Goal: Find specific page/section: Find specific page/section

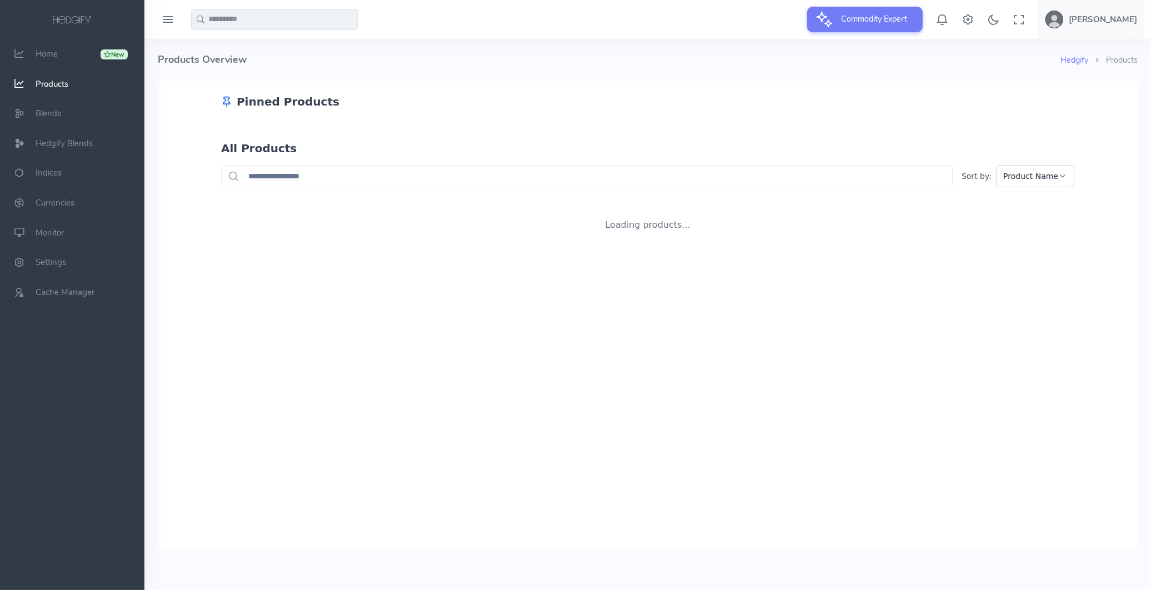
click at [301, 16] on input "text" at bounding box center [274, 19] width 167 height 21
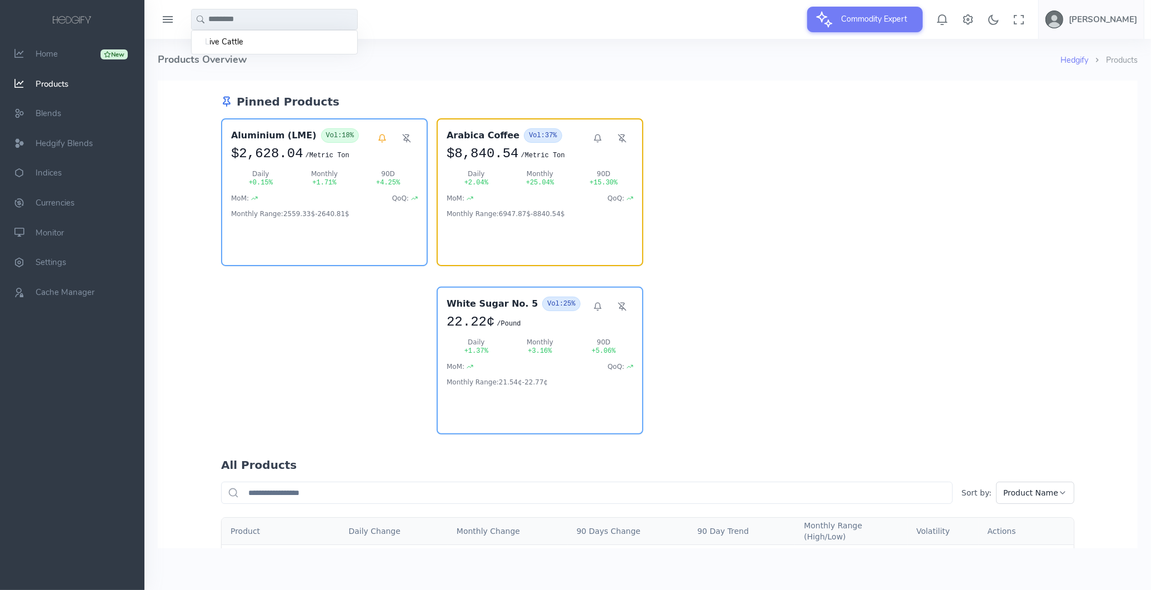
click at [235, 43] on span "ive Cattle" at bounding box center [226, 42] width 34 height 12
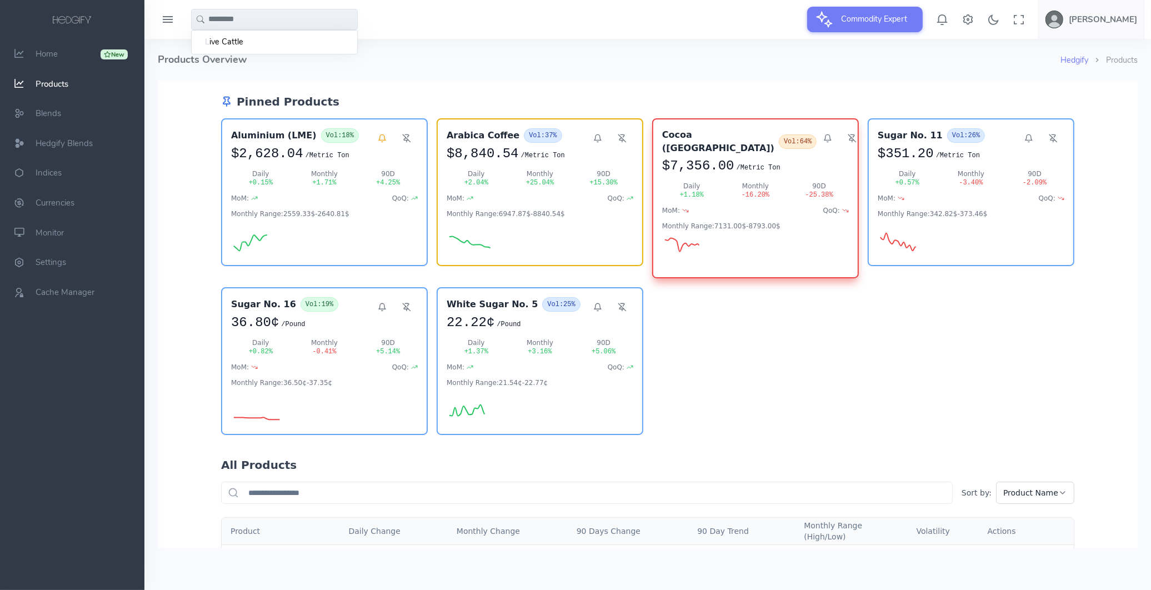
type input "**********"
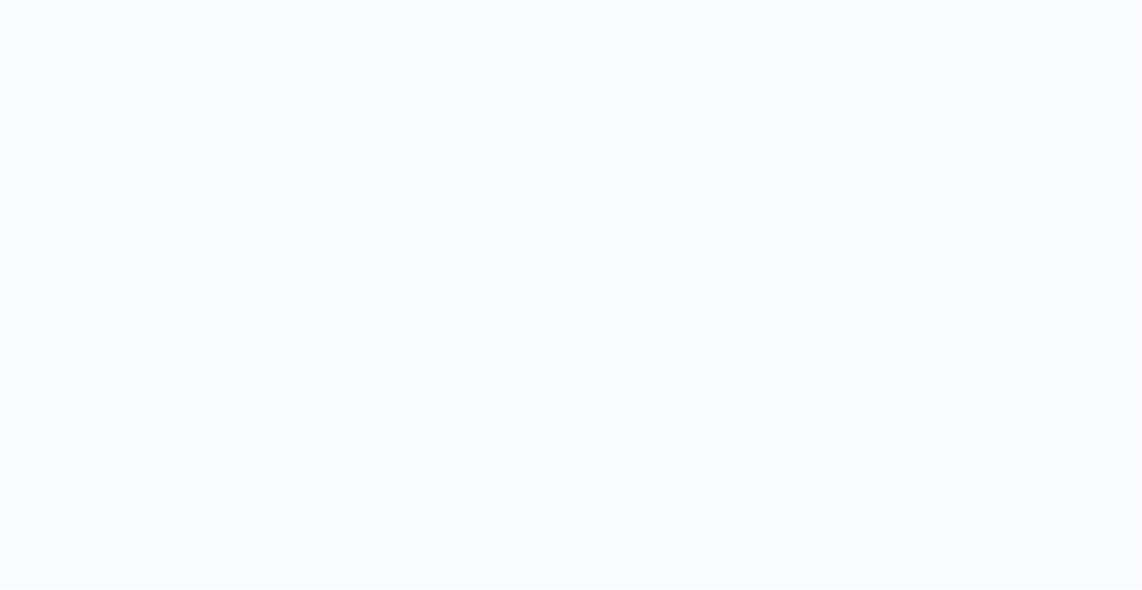
select select "****"
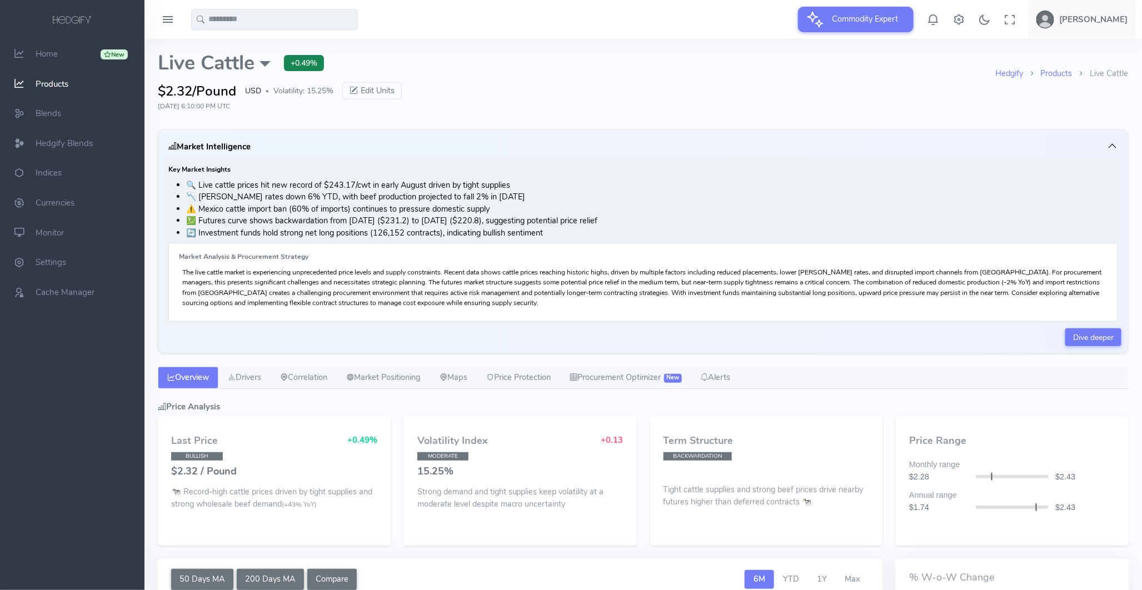
type input "**********"
click at [51, 288] on span "Cache Manager" at bounding box center [65, 292] width 59 height 11
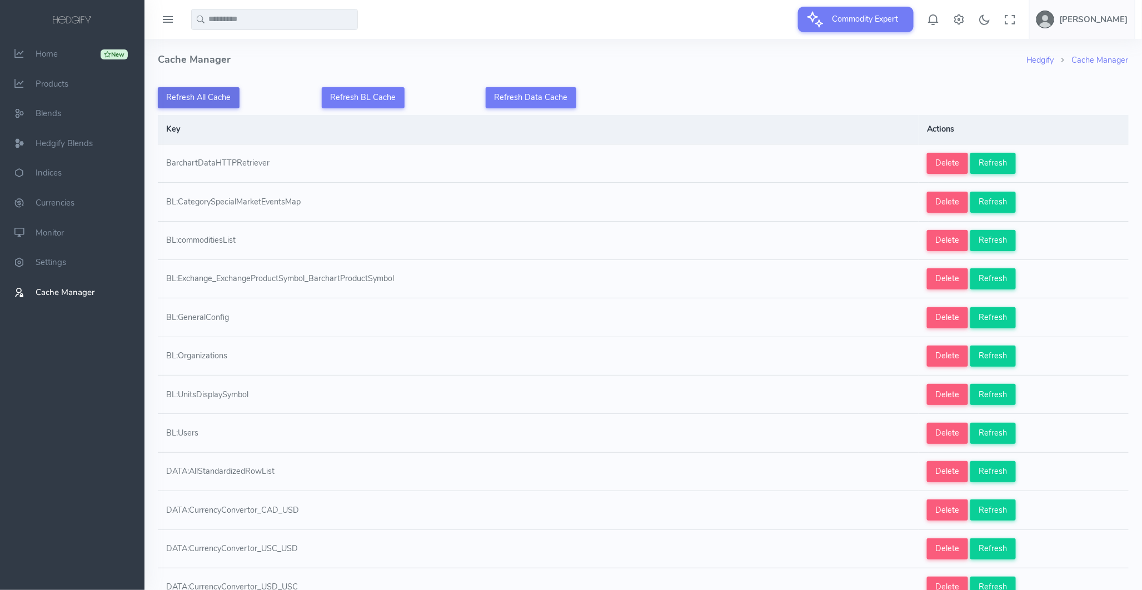
click at [219, 96] on button "Refresh All Cache" at bounding box center [199, 97] width 82 height 21
click at [58, 51] on link "New Home" at bounding box center [72, 54] width 144 height 30
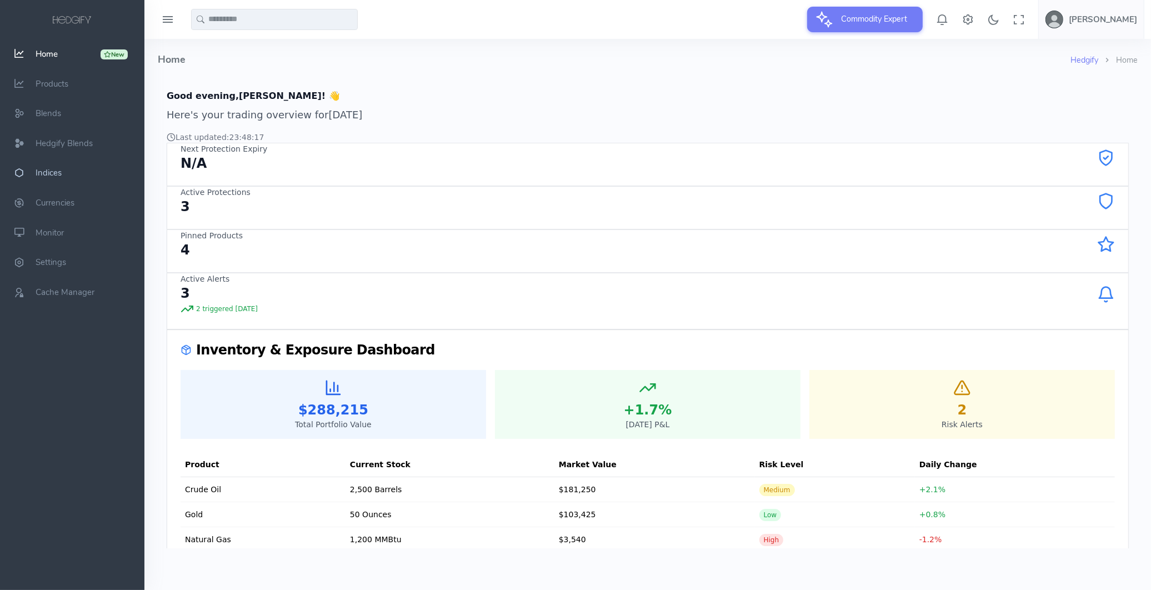
click at [48, 168] on span "Indices" at bounding box center [49, 173] width 26 height 11
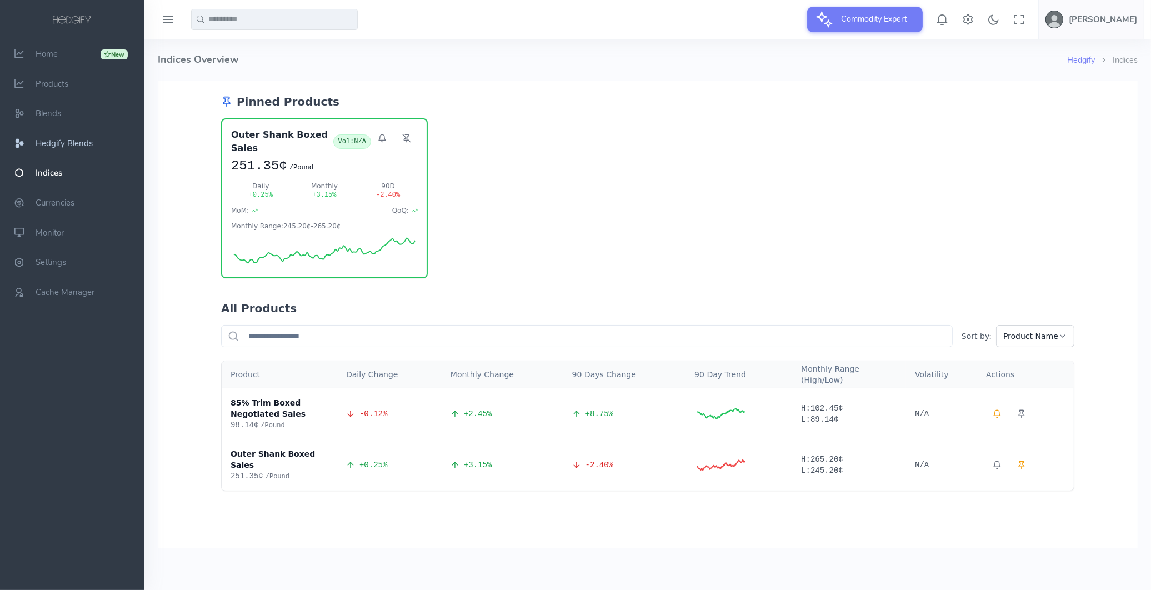
click at [74, 145] on span "Hedgify Blends" at bounding box center [64, 143] width 57 height 11
click at [58, 115] on span "Blends" at bounding box center [49, 113] width 26 height 11
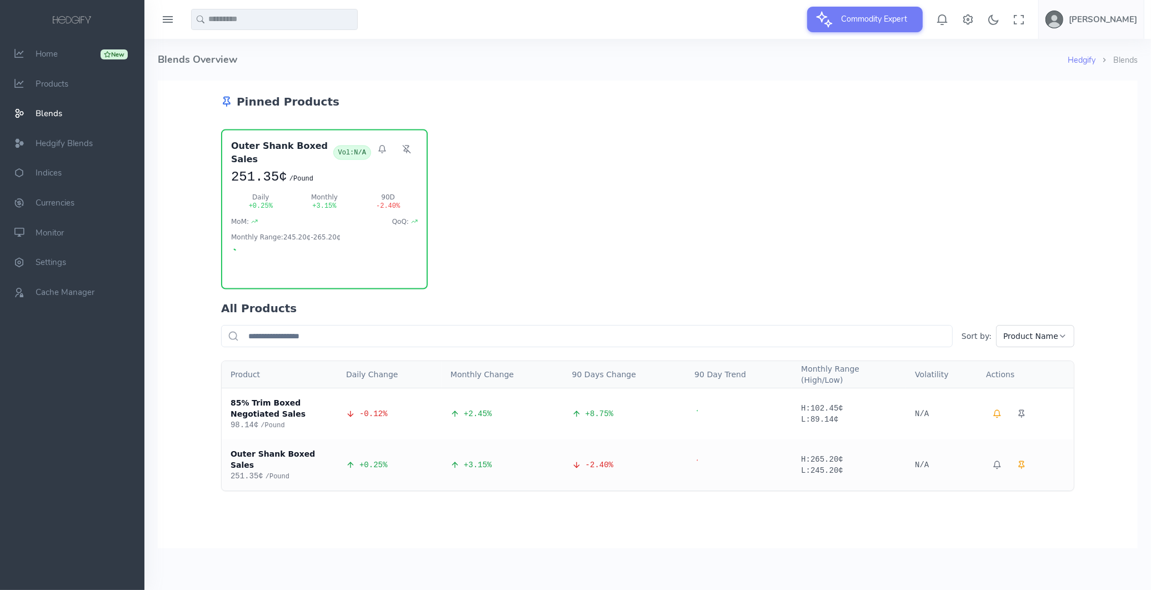
drag, startPoint x: 403, startPoint y: 337, endPoint x: 455, endPoint y: 441, distance: 115.8
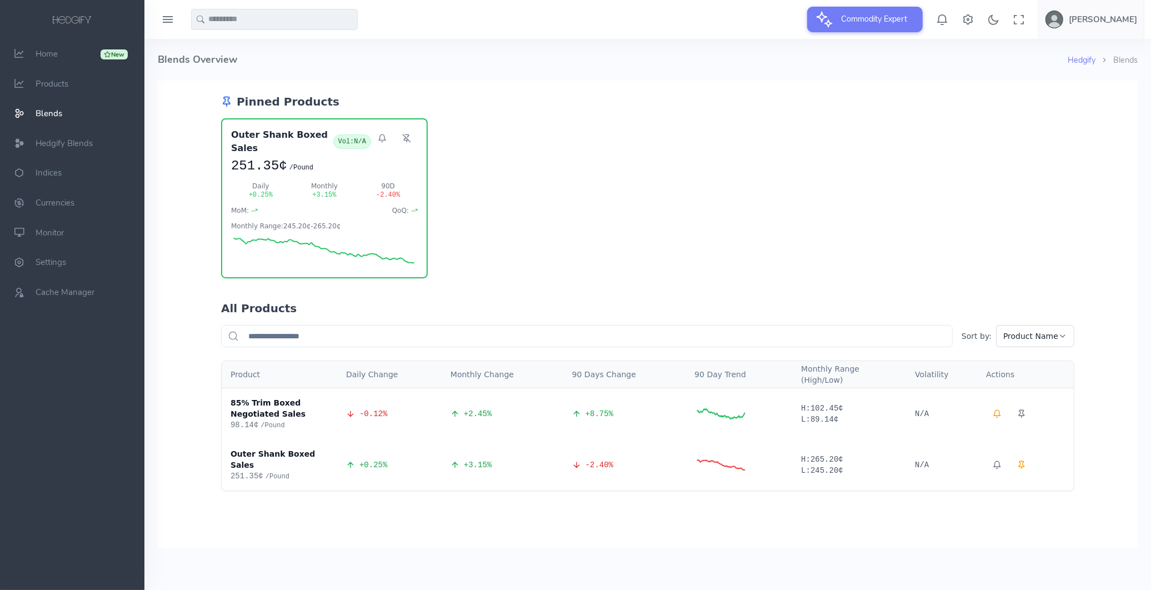
drag, startPoint x: 455, startPoint y: 441, endPoint x: 196, endPoint y: 312, distance: 289.0
click at [196, 312] on div "Pinned Products Outer Shank Boxed Sales Vol: N/A 251.35¢ / Pound Daily + 0.25 %…" at bounding box center [647, 285] width 980 height 411
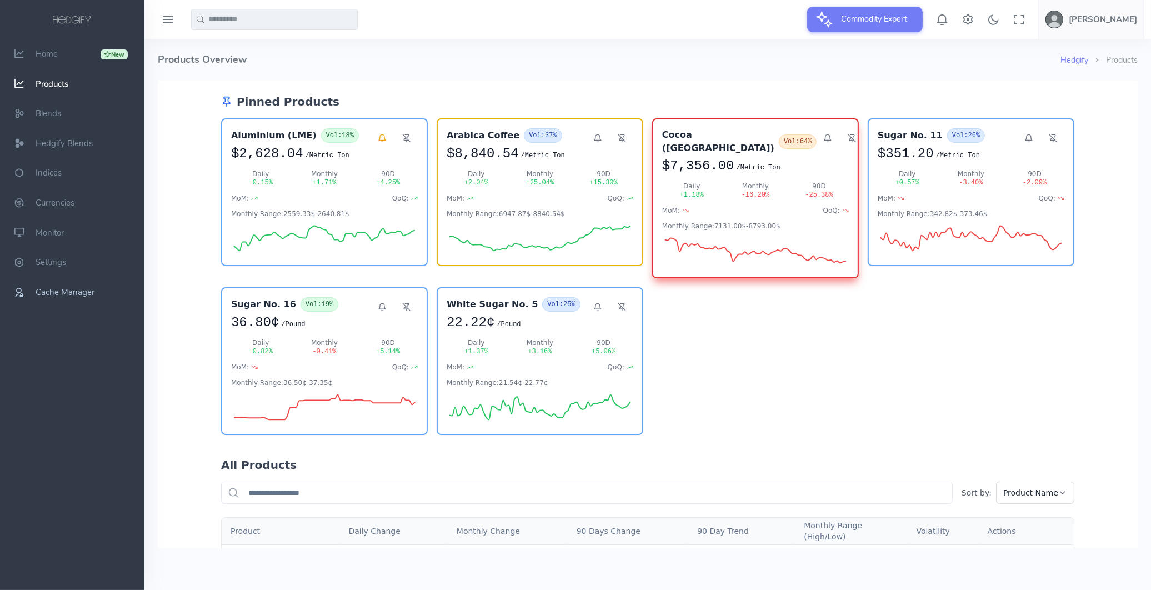
click at [65, 287] on span "Cache Manager" at bounding box center [65, 292] width 59 height 11
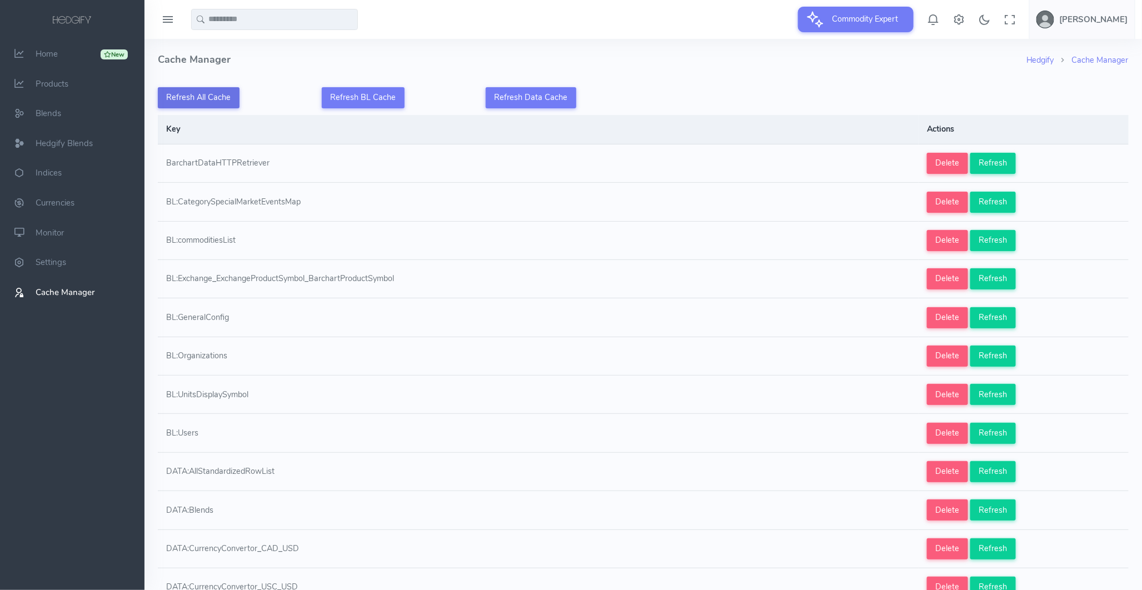
click at [217, 98] on button "Refresh All Cache" at bounding box center [199, 97] width 82 height 21
click at [46, 113] on span "Blends" at bounding box center [49, 113] width 26 height 11
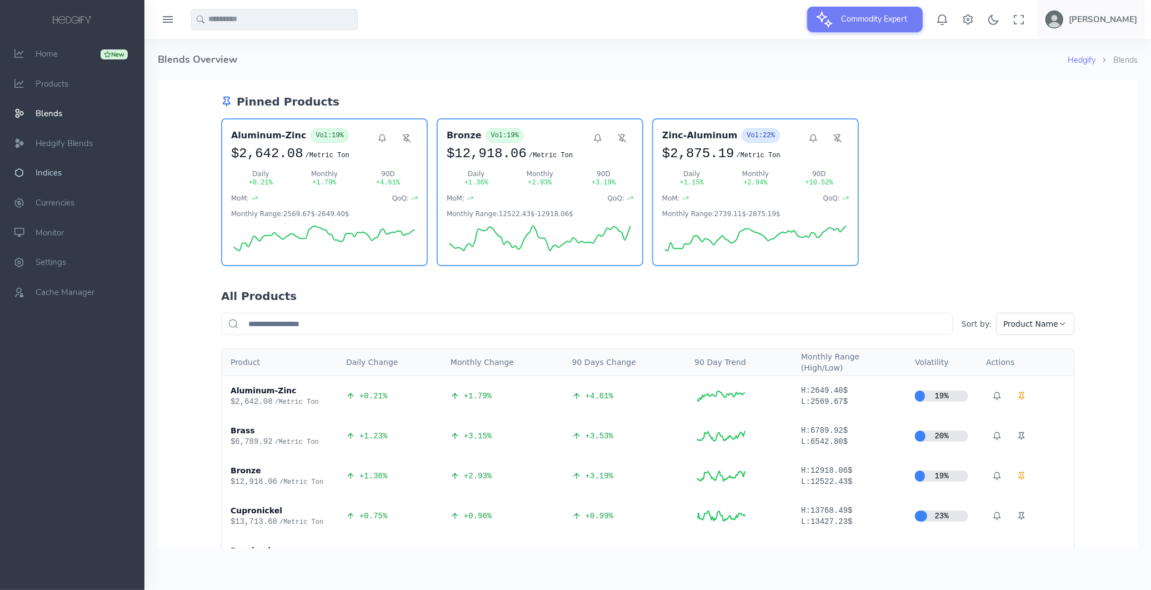
click at [42, 170] on span "Indices" at bounding box center [49, 173] width 26 height 11
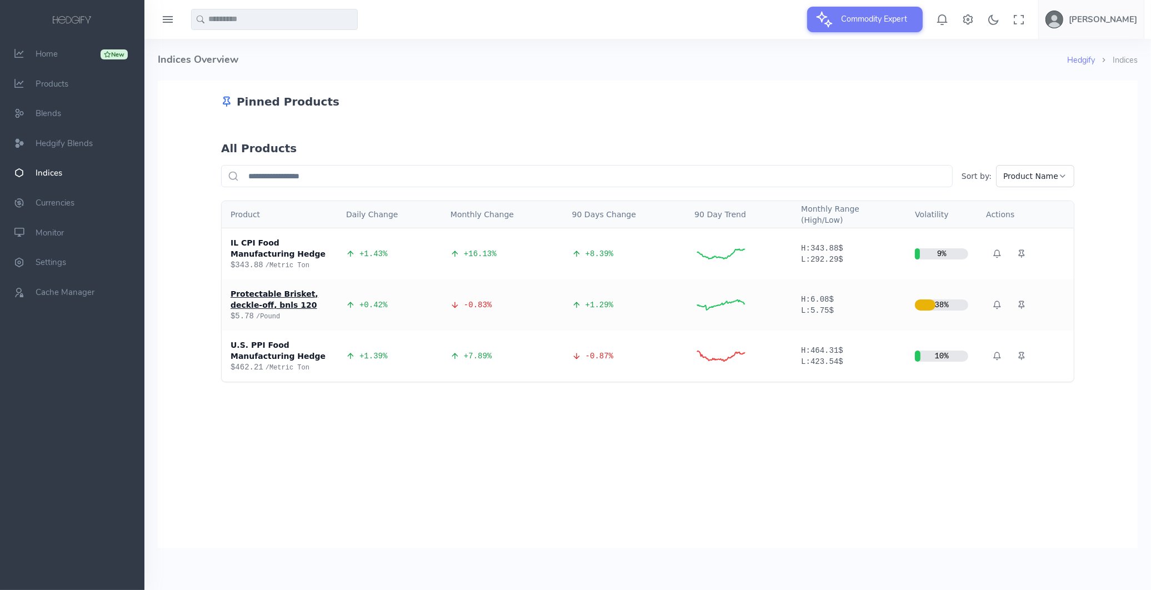
click at [275, 297] on div "Protectable Brisket, deckle-off, bnls 120" at bounding box center [279, 299] width 98 height 22
